Goal: Task Accomplishment & Management: Use online tool/utility

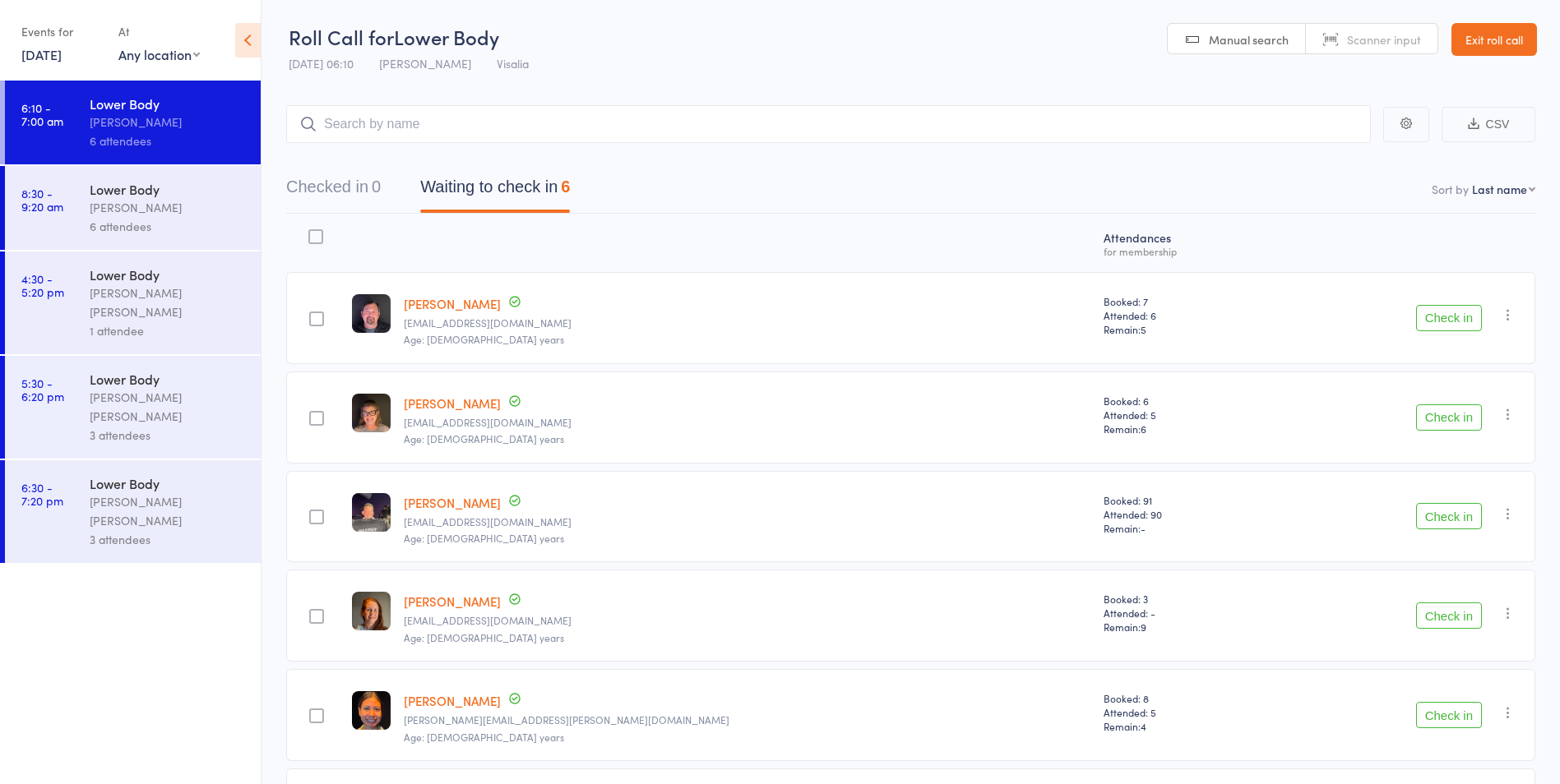
click at [1432, 317] on button "Check in" at bounding box center [1448, 317] width 65 height 26
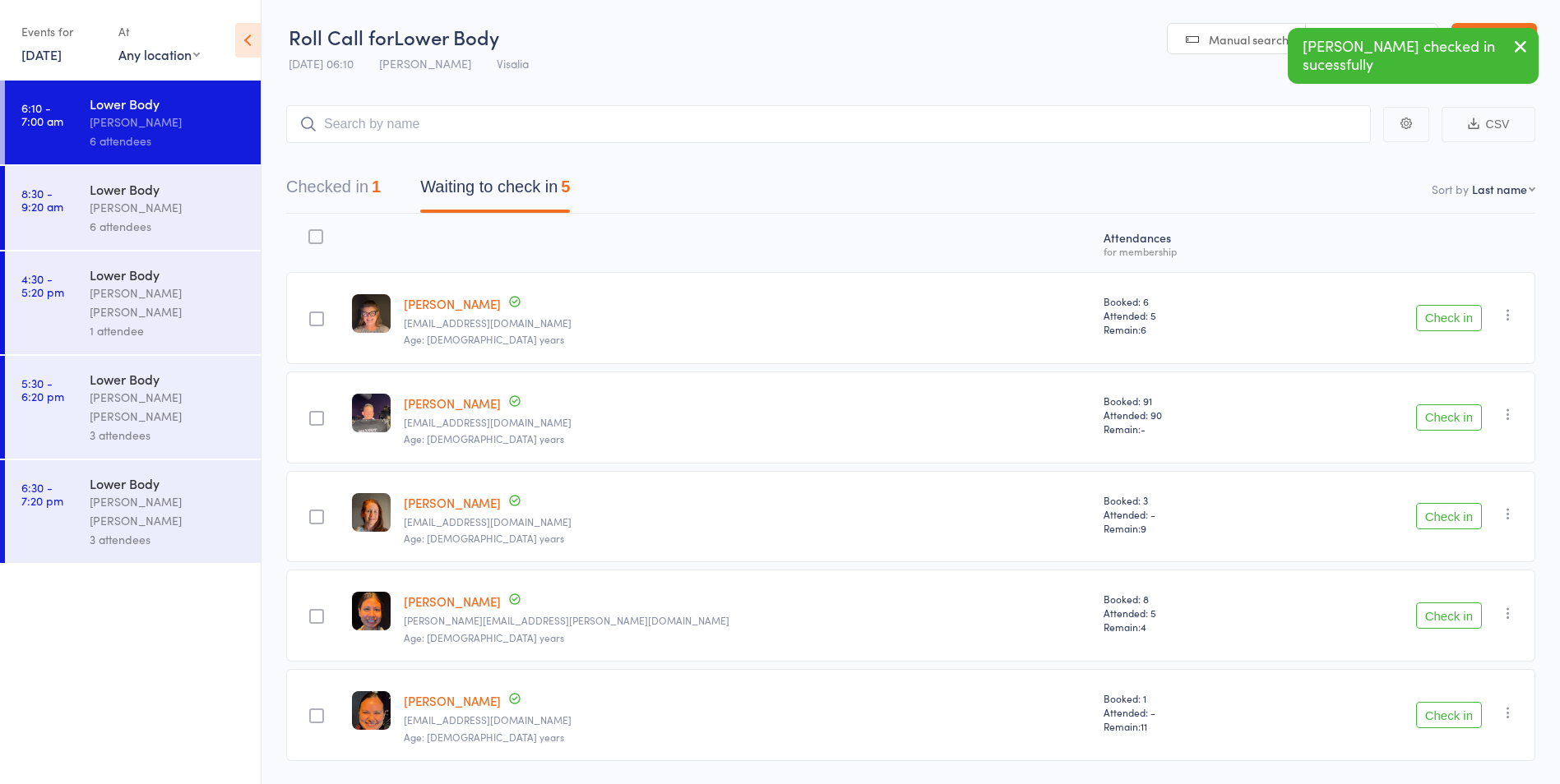
click at [1432, 317] on button "Check in" at bounding box center [1448, 317] width 65 height 26
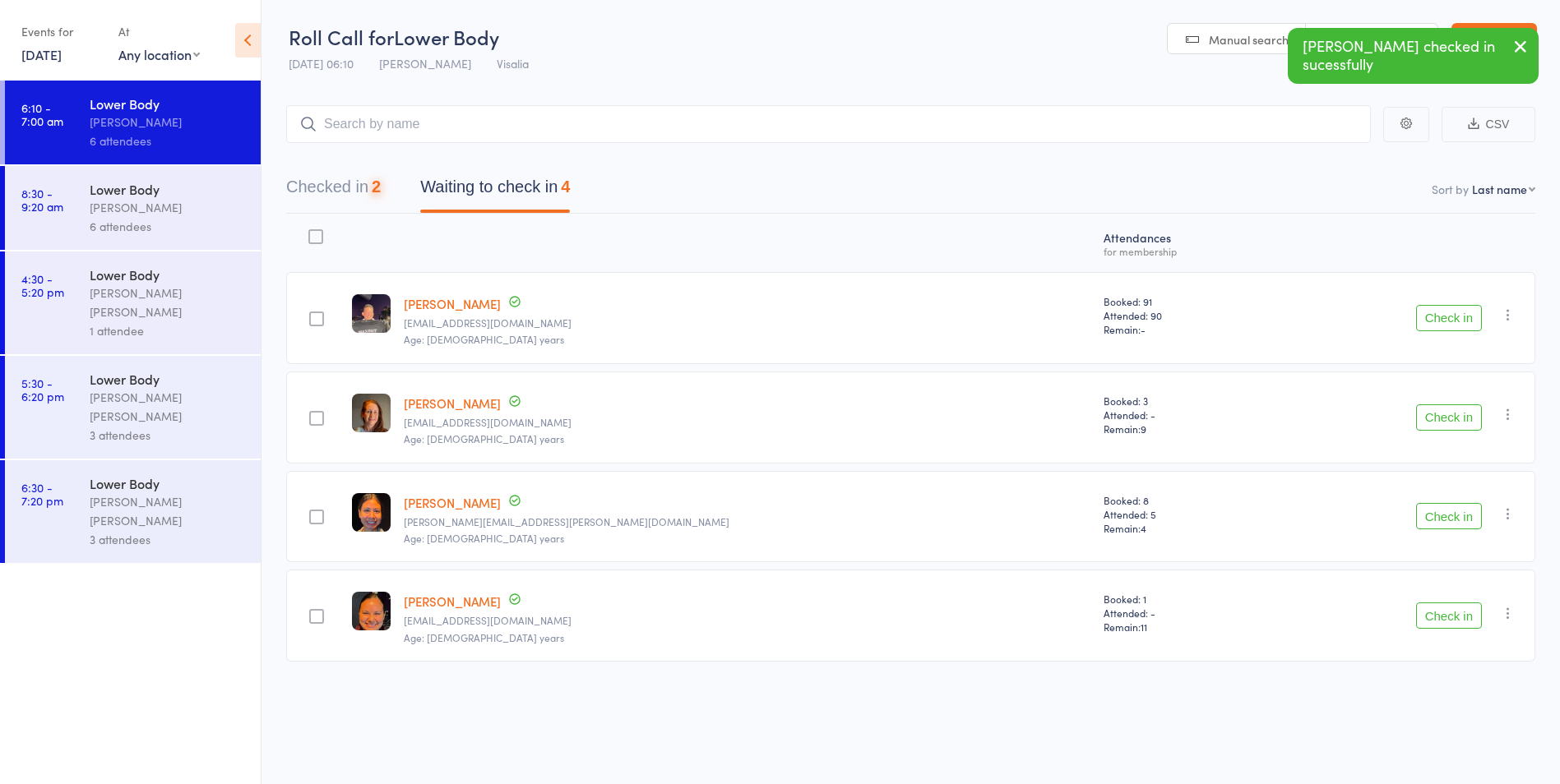
click at [1432, 317] on button "Check in" at bounding box center [1448, 317] width 65 height 26
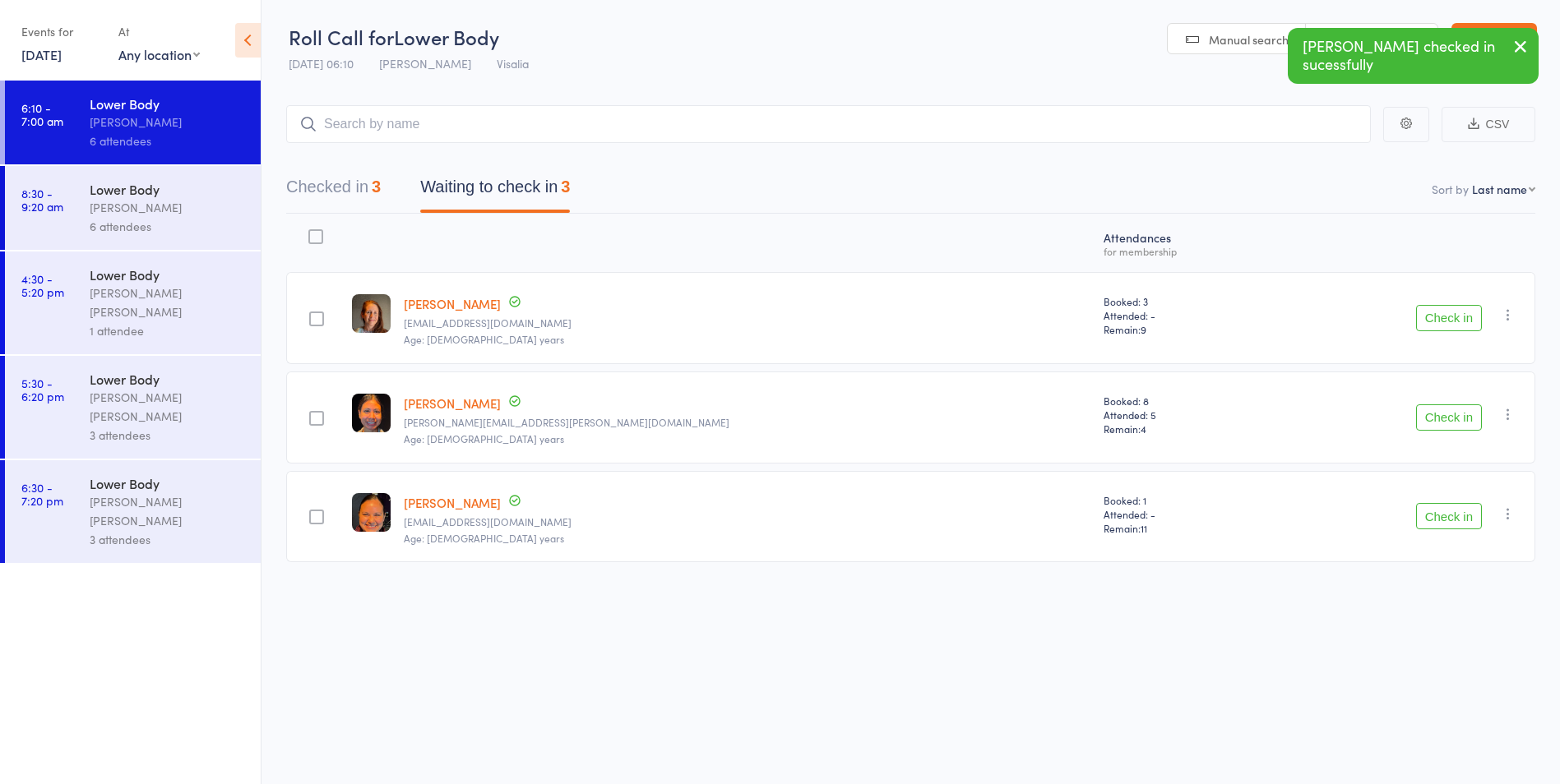
click at [1435, 318] on button "Check in" at bounding box center [1448, 317] width 65 height 26
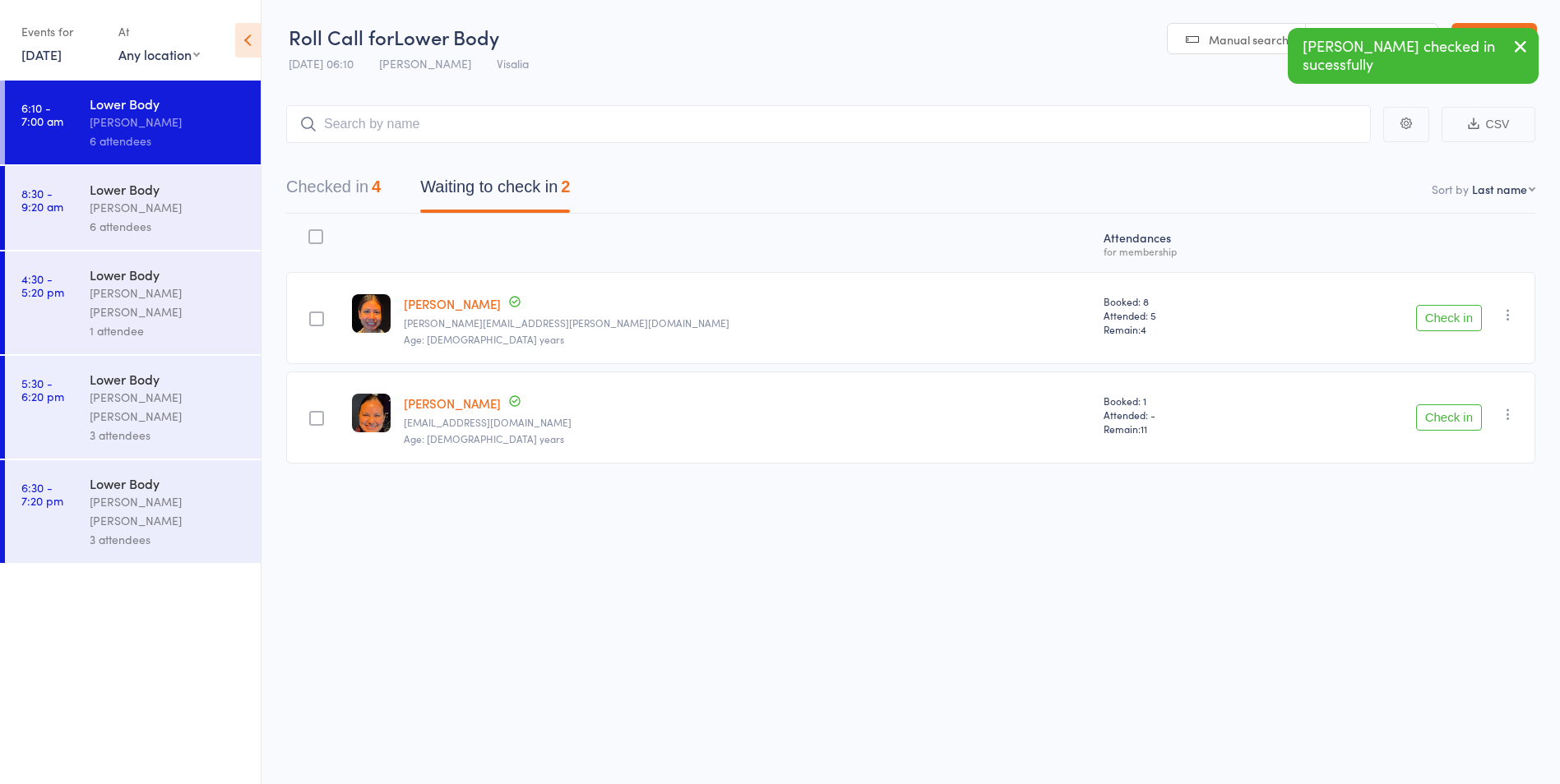
click at [1438, 325] on button "Check in" at bounding box center [1448, 317] width 65 height 26
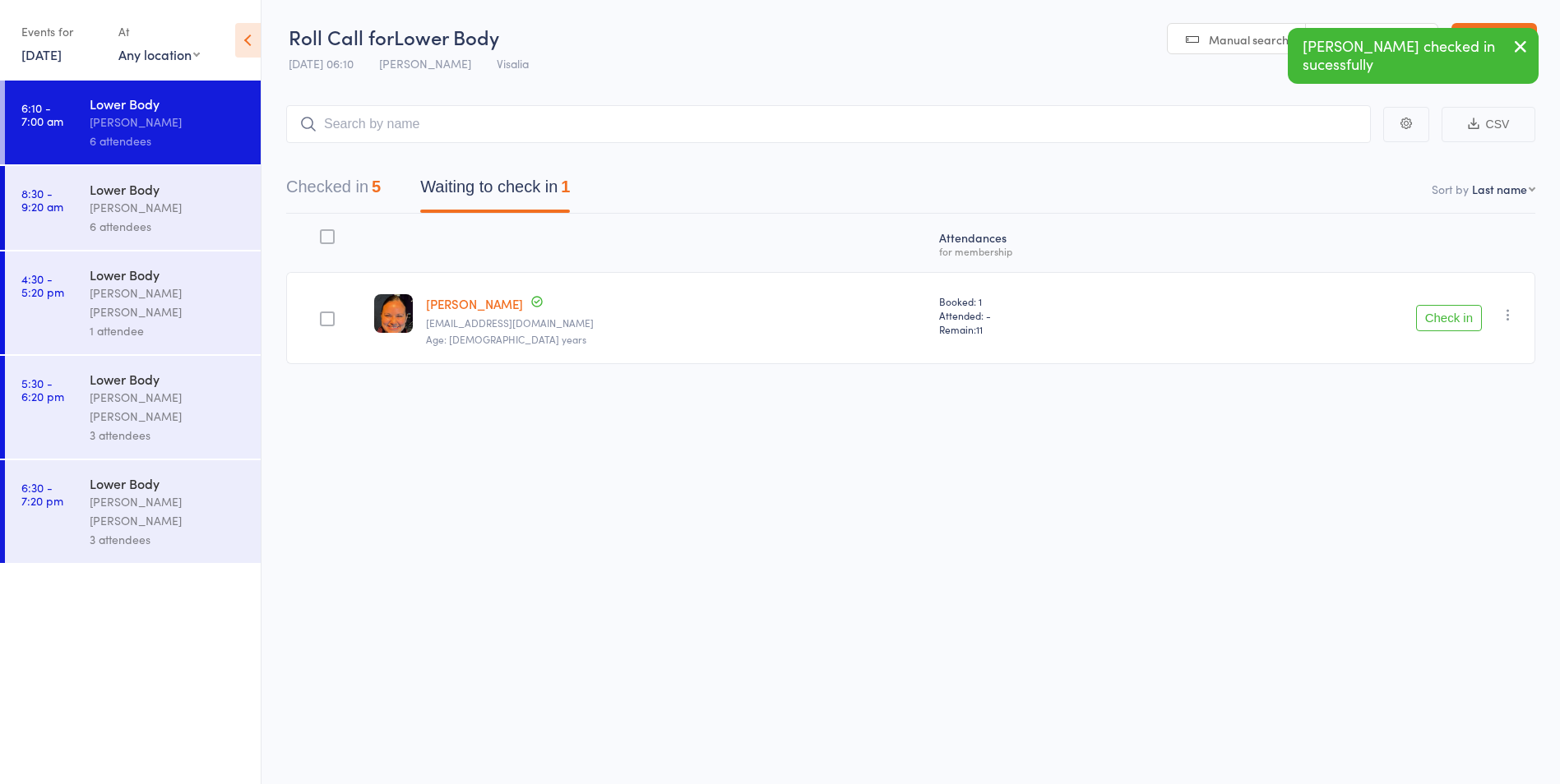
click at [1511, 318] on icon "button" at bounding box center [1507, 315] width 16 height 16
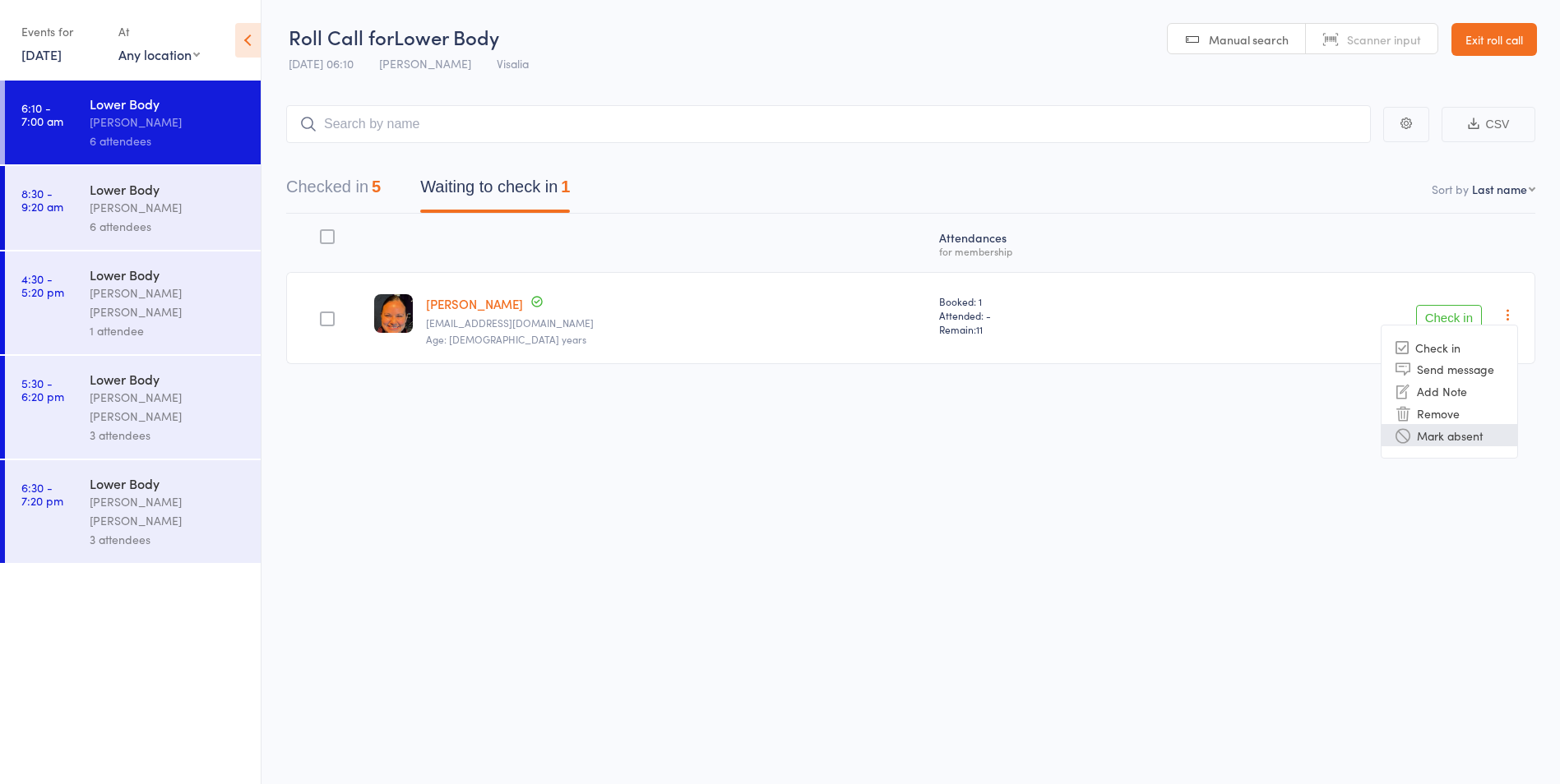
click at [1470, 432] on li "Mark absent" at bounding box center [1448, 435] width 136 height 22
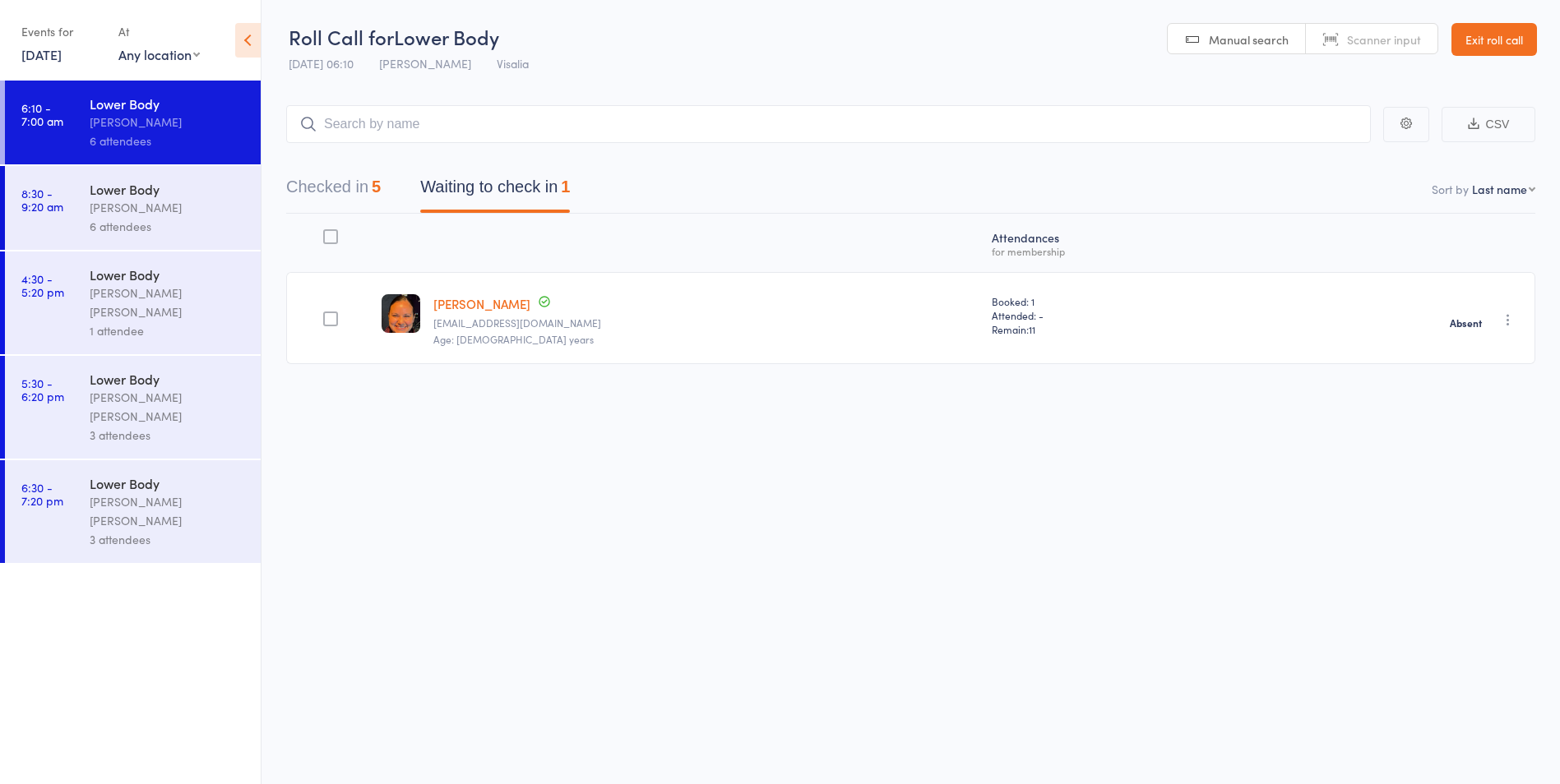
click at [166, 139] on div "6 attendees" at bounding box center [167, 141] width 157 height 19
click at [1504, 50] on link "Exit roll call" at bounding box center [1494, 39] width 86 height 33
